Goal: Task Accomplishment & Management: Use online tool/utility

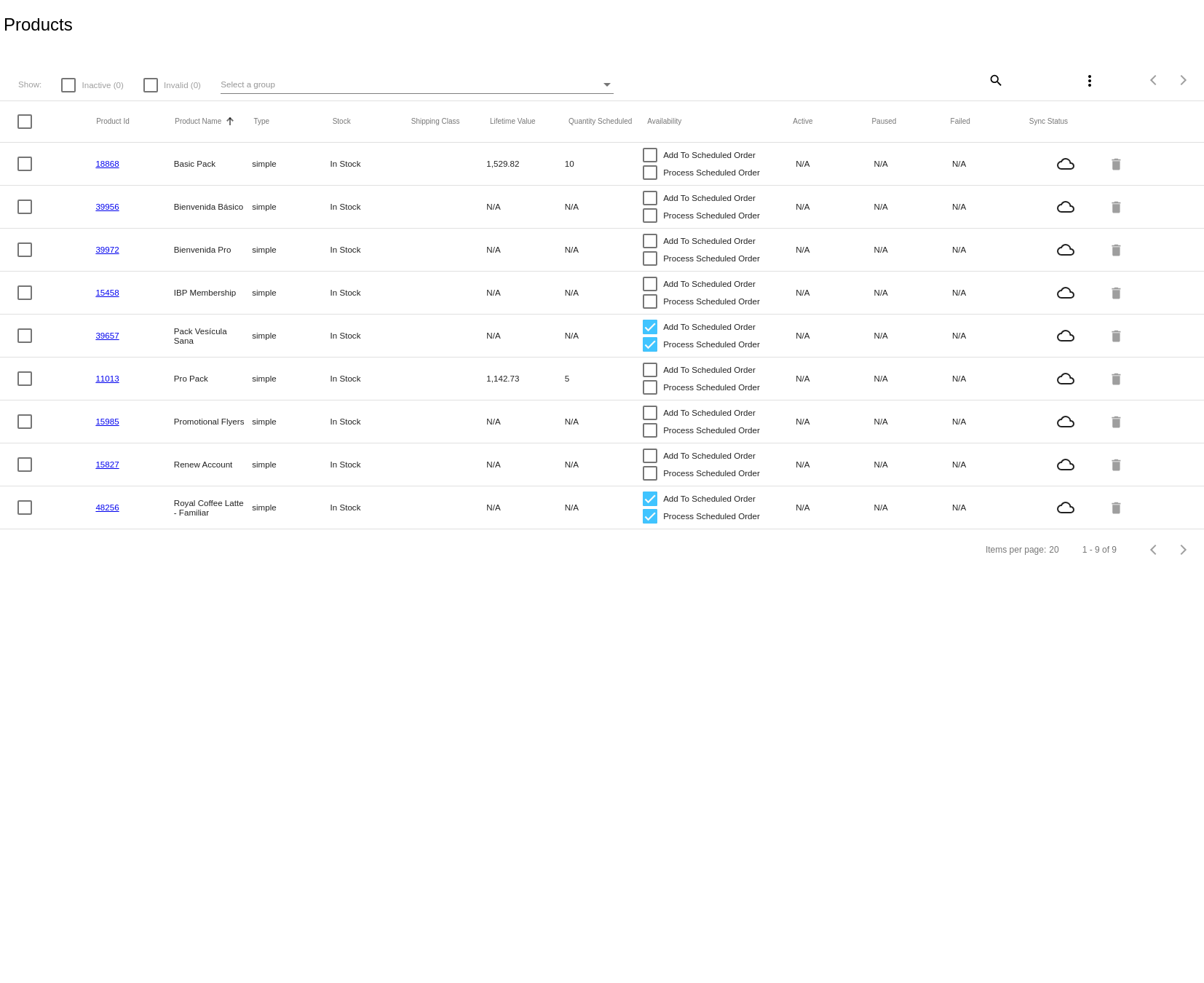
click at [1080, 78] on button "more_vert" at bounding box center [1090, 80] width 29 height 29
click at [1091, 80] on div "file_download Sync prices for (all) items file_download Sync sale prices for (a…" at bounding box center [1008, 107] width 191 height 81
click at [297, 80] on div at bounding box center [602, 491] width 1204 height 983
click at [306, 83] on div "Select a group" at bounding box center [410, 84] width 380 height 18
click at [169, 71] on div at bounding box center [602, 491] width 1204 height 983
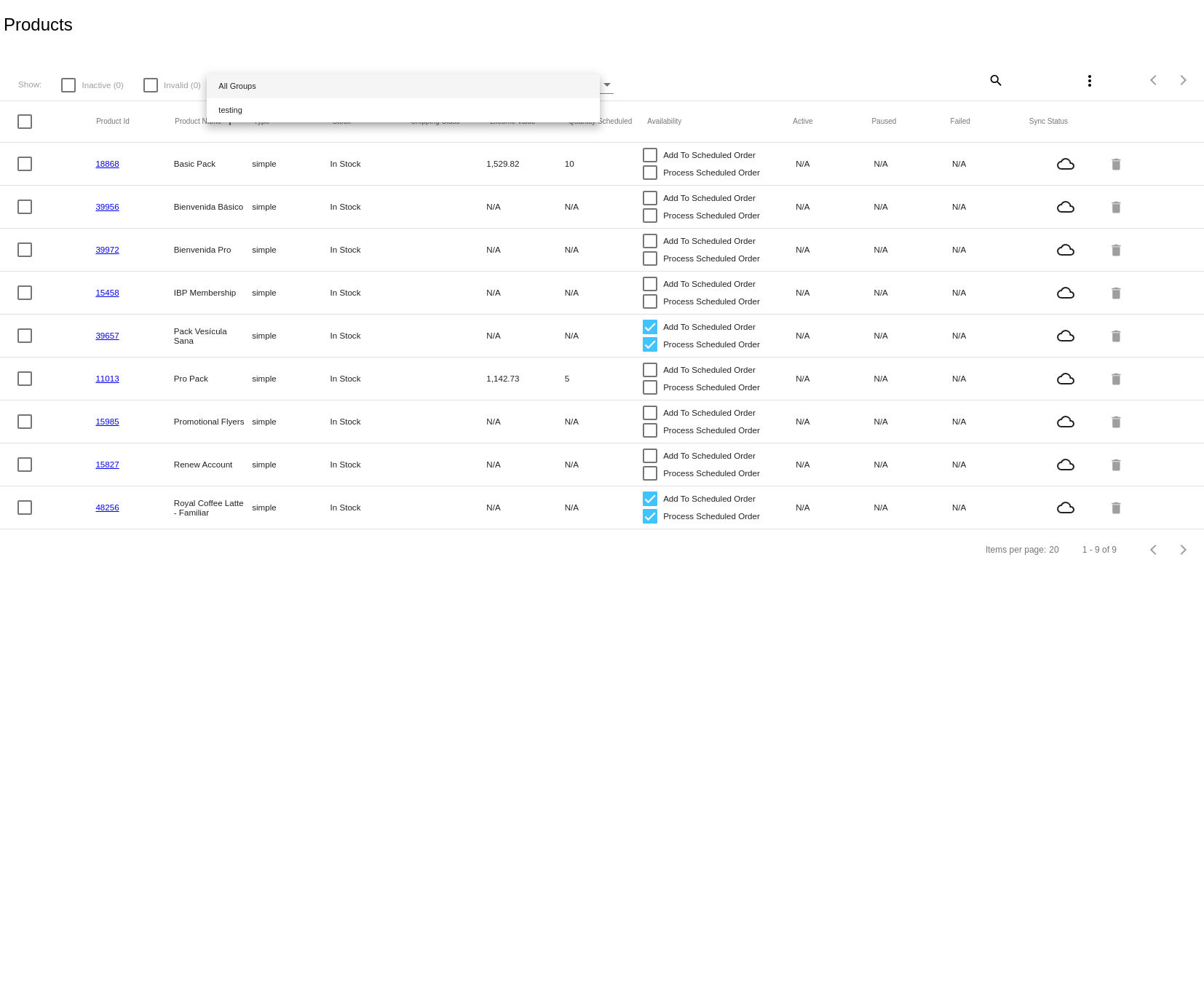
click at [149, 85] on div at bounding box center [151, 85] width 15 height 15
click at [150, 92] on input "Invalid (0)" at bounding box center [150, 92] width 1 height 1
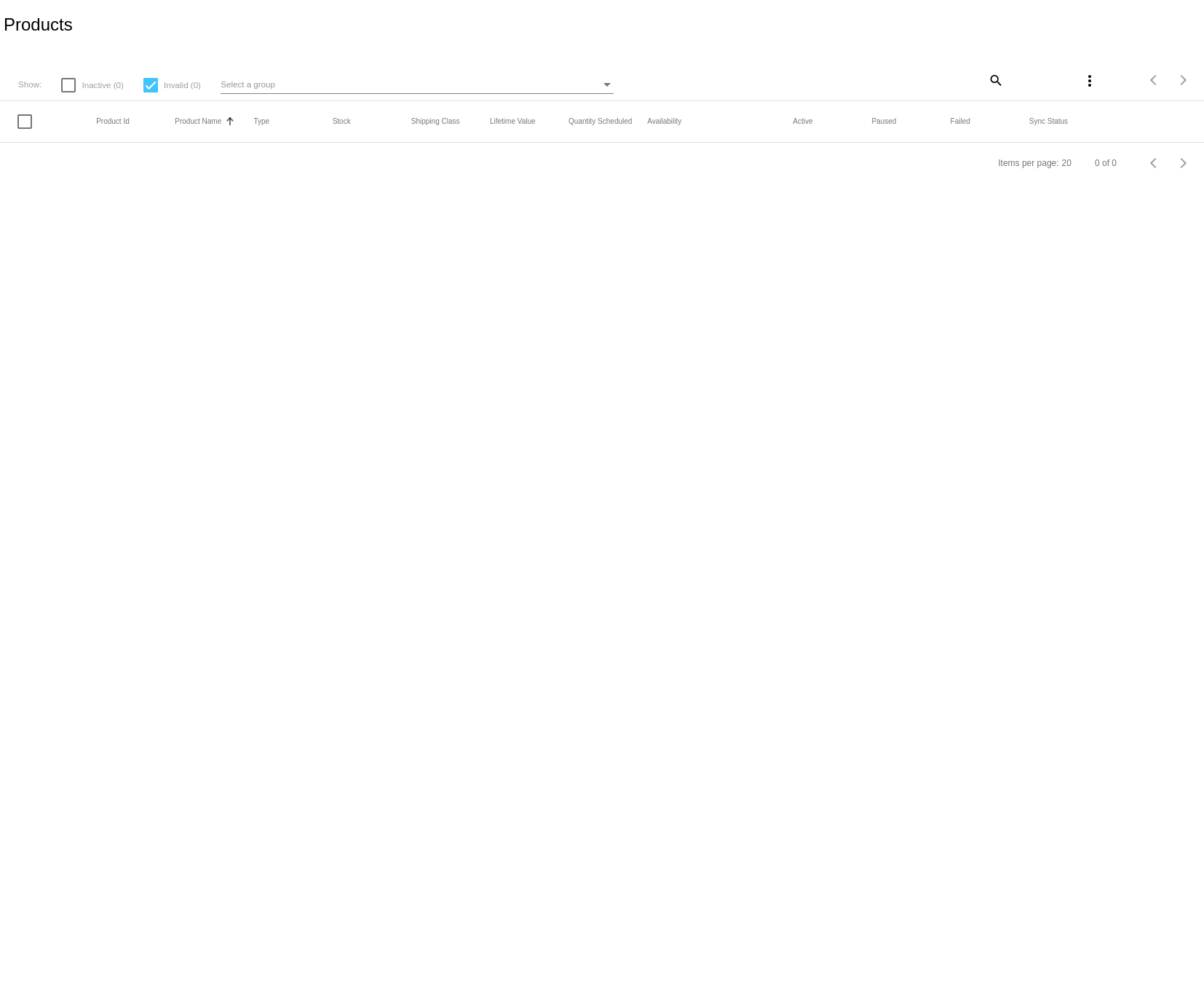
click at [144, 86] on div at bounding box center [151, 85] width 15 height 15
click at [150, 92] on input "Invalid (0)" at bounding box center [150, 92] width 1 height 1
checkbox input "false"
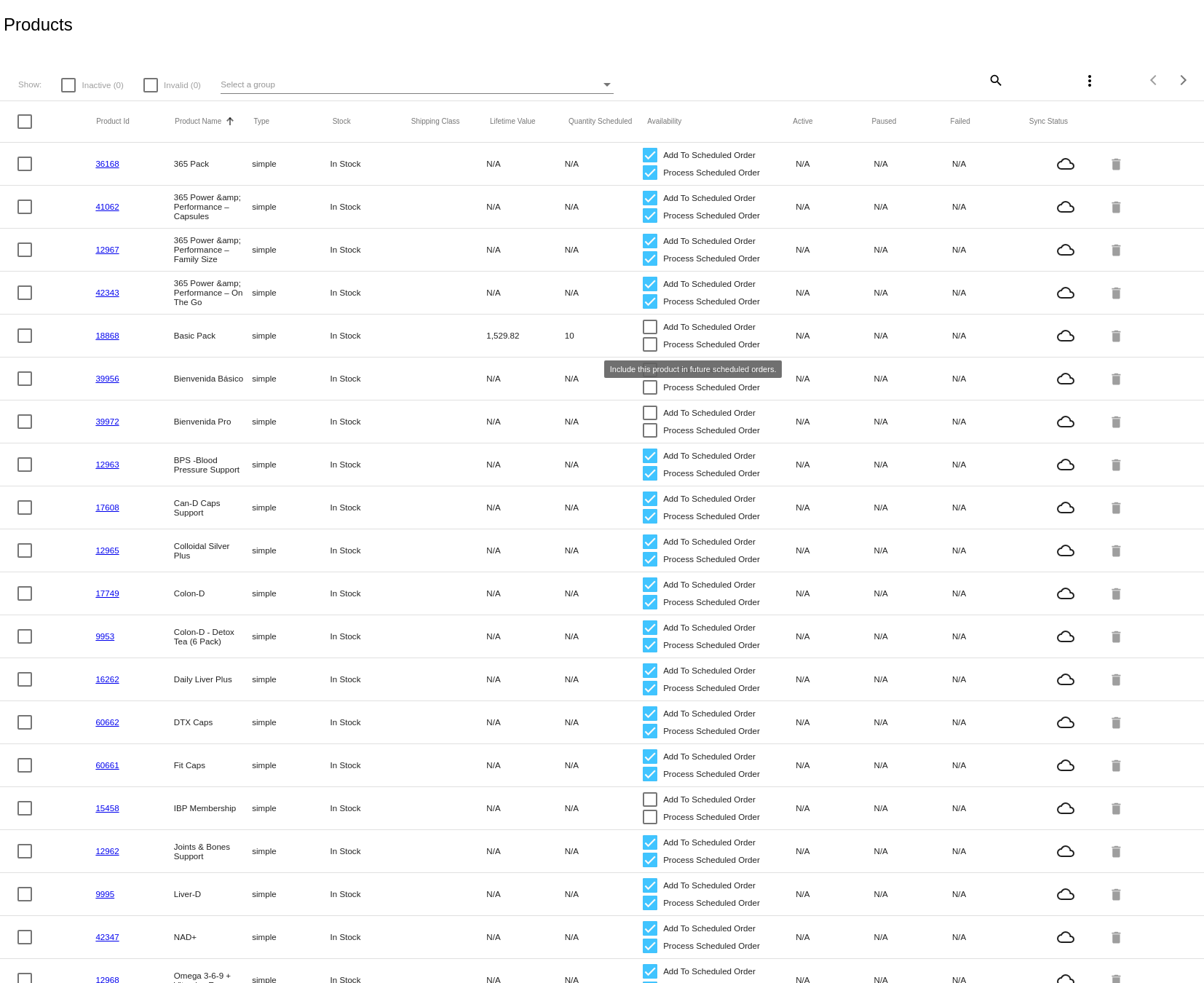
scroll to position [74, 0]
